Goal: Task Accomplishment & Management: Manage account settings

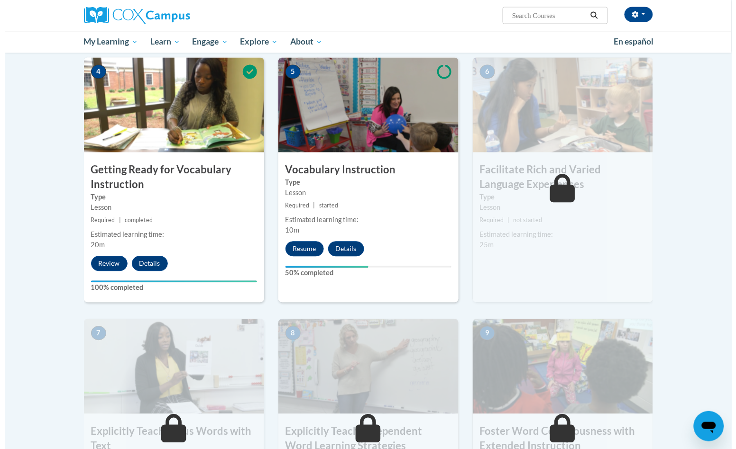
scroll to position [474, 0]
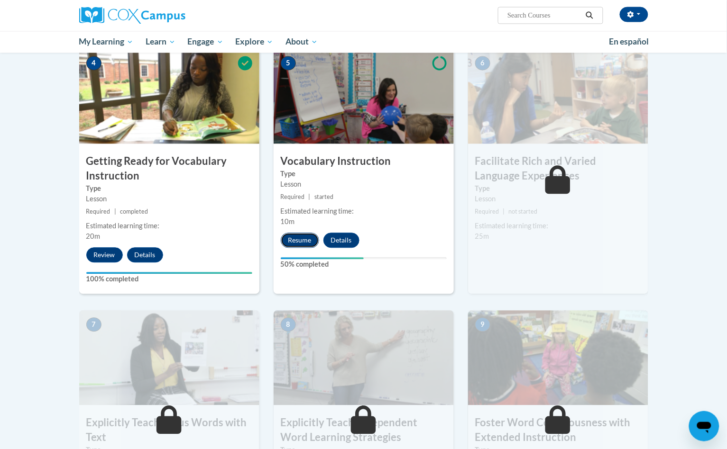
click at [301, 242] on button "Resume" at bounding box center [300, 240] width 38 height 15
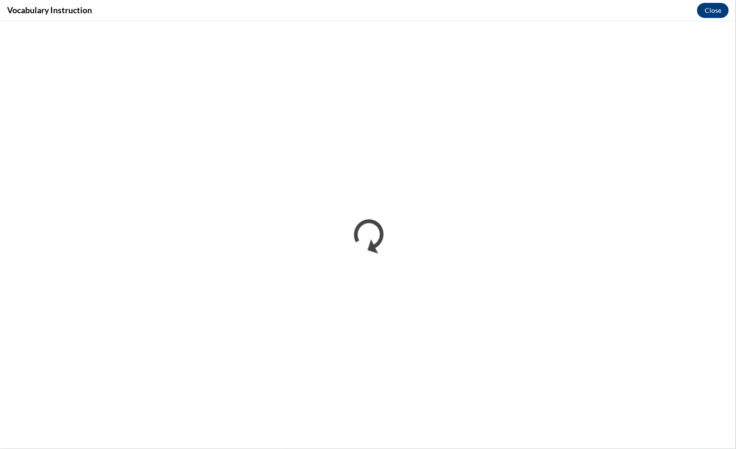
scroll to position [0, 0]
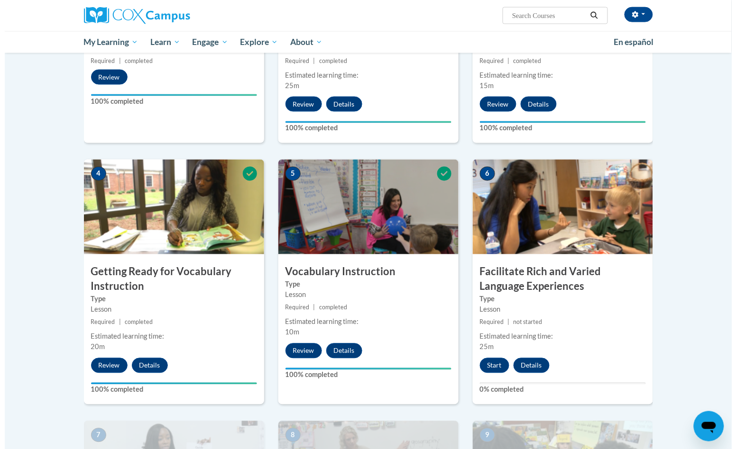
scroll to position [415, 0]
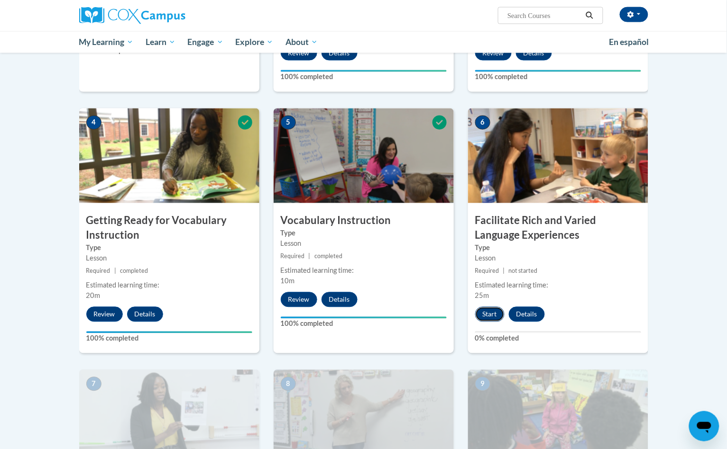
click at [491, 314] on button "Start" at bounding box center [489, 314] width 29 height 15
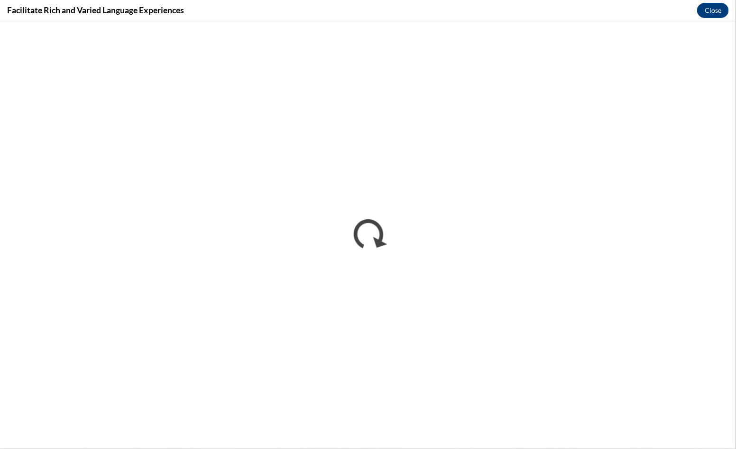
scroll to position [0, 0]
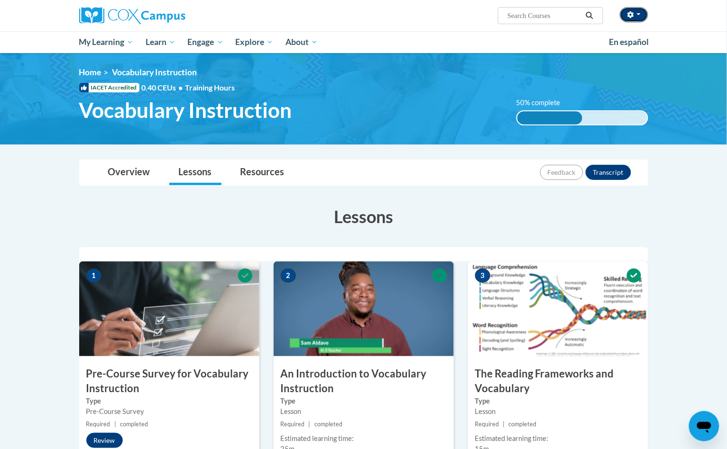
click at [636, 19] on button "button" at bounding box center [633, 14] width 28 height 15
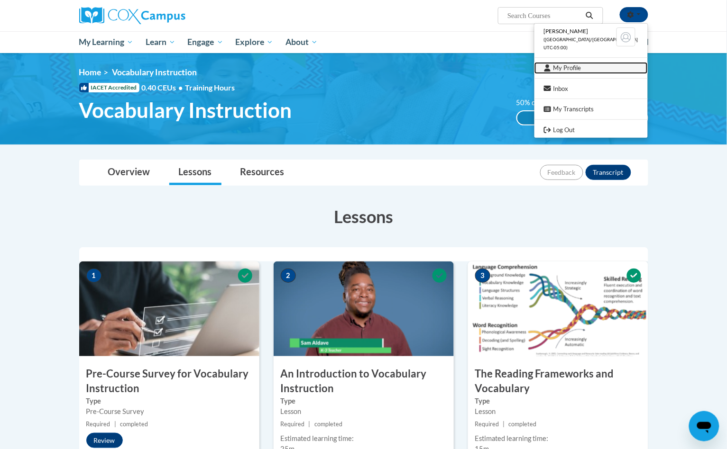
click at [605, 70] on link "My Profile" at bounding box center [590, 68] width 113 height 12
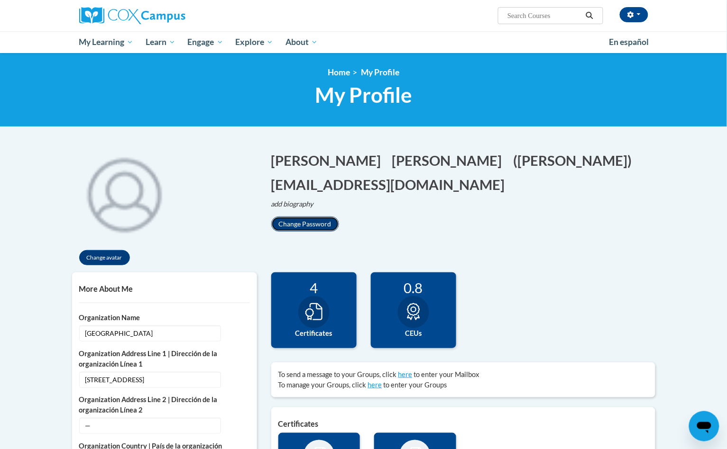
click at [324, 218] on button "Change Password" at bounding box center [305, 224] width 68 height 15
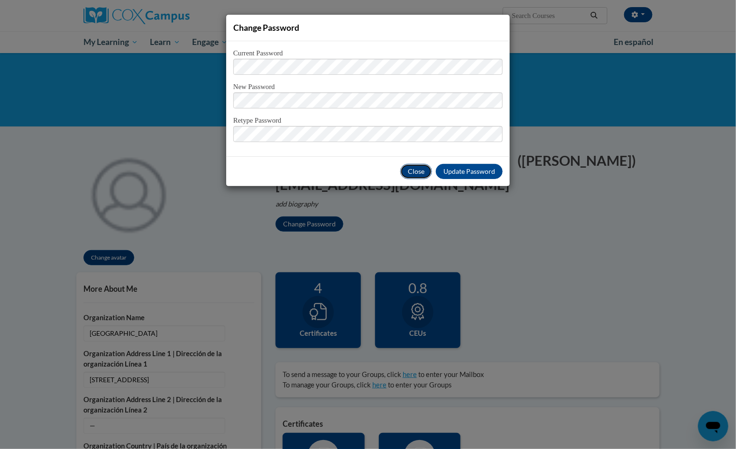
click at [408, 172] on button "Close" at bounding box center [416, 171] width 32 height 15
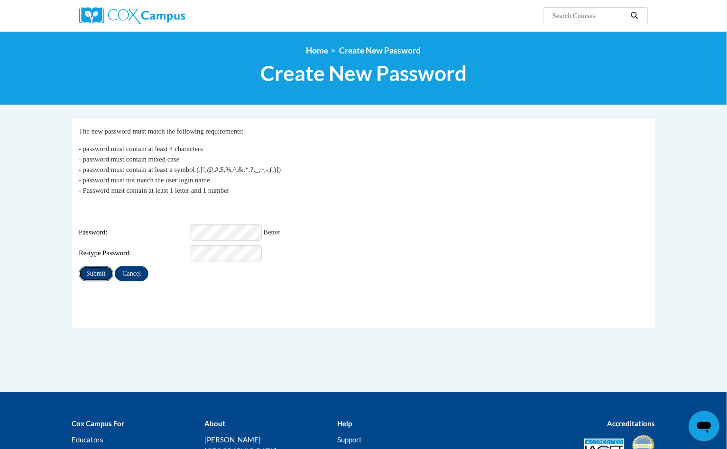
click at [88, 266] on input "Submit" at bounding box center [96, 273] width 34 height 15
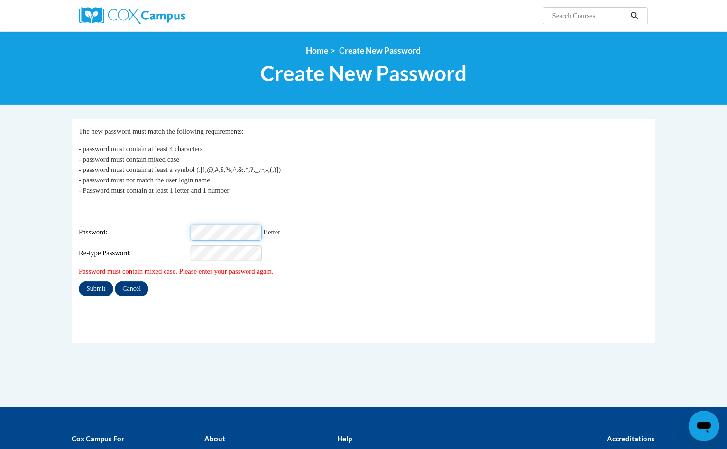
click at [163, 226] on div "Password: Better" at bounding box center [363, 233] width 569 height 16
click at [100, 282] on input "Submit" at bounding box center [96, 289] width 34 height 15
click at [98, 283] on input "Submit" at bounding box center [96, 289] width 34 height 15
